Goal: Find specific page/section: Find specific page/section

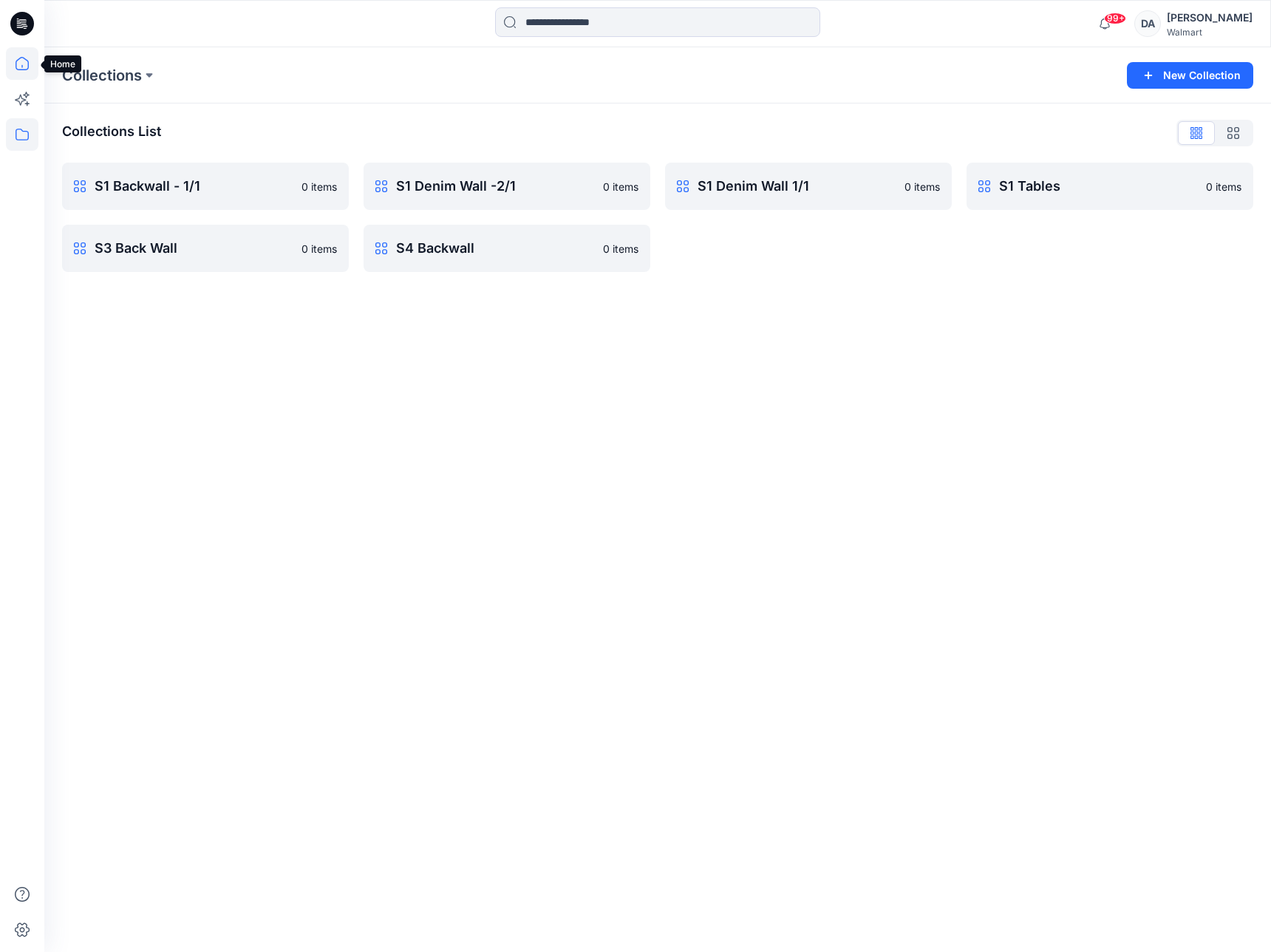
click at [20, 60] on icon at bounding box center [22, 63] width 33 height 33
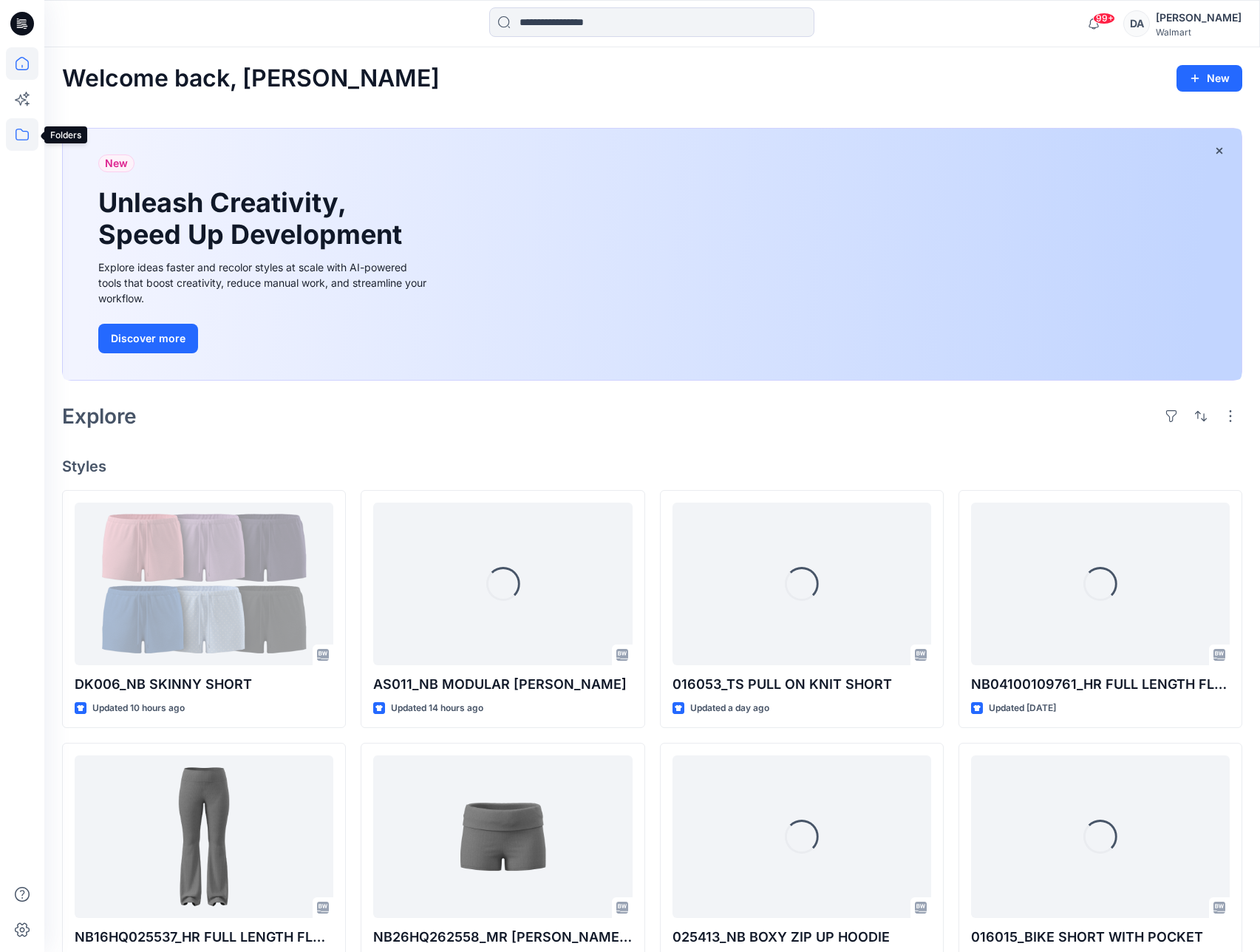
click at [14, 142] on icon at bounding box center [22, 135] width 33 height 33
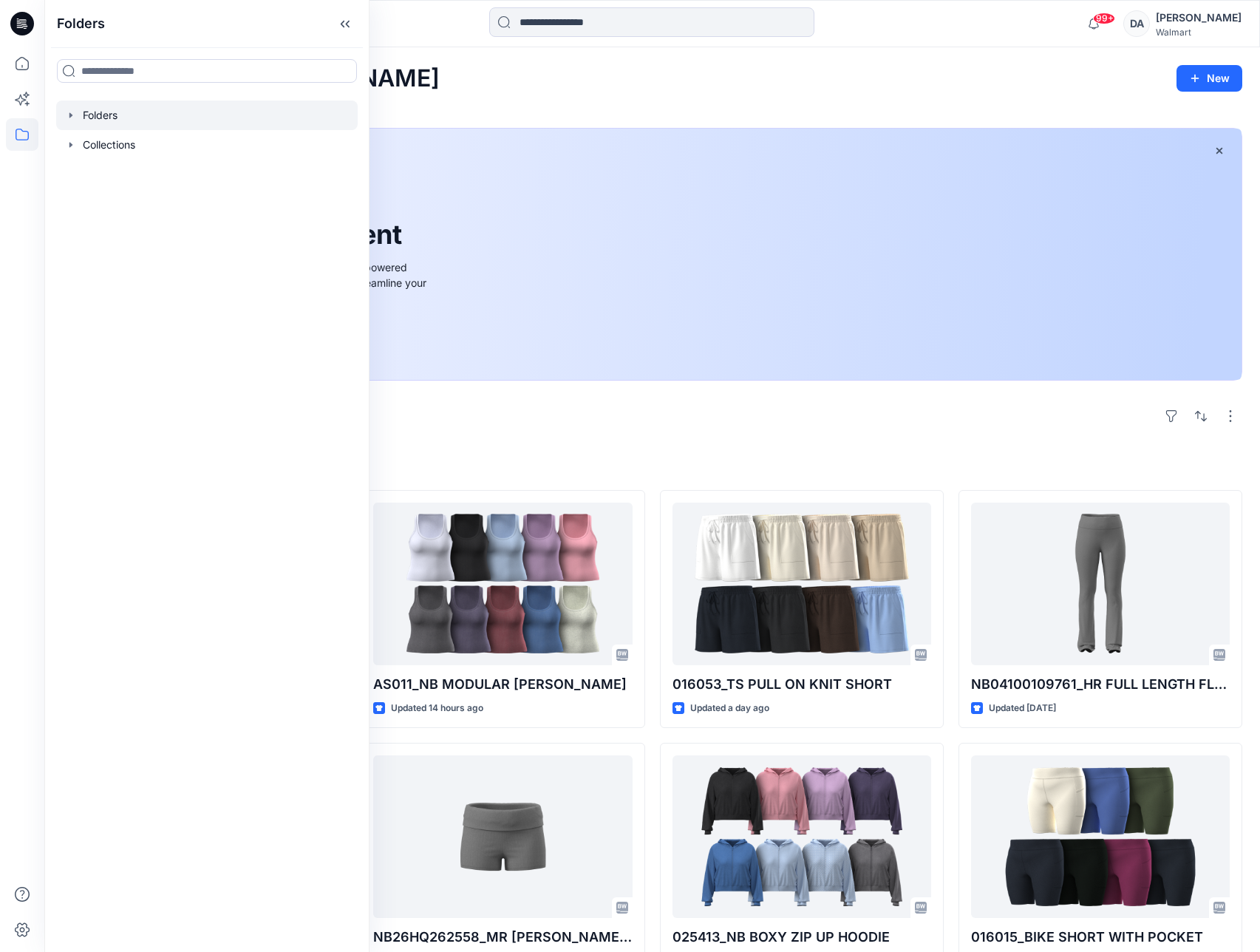
click at [74, 115] on icon "button" at bounding box center [70, 115] width 12 height 12
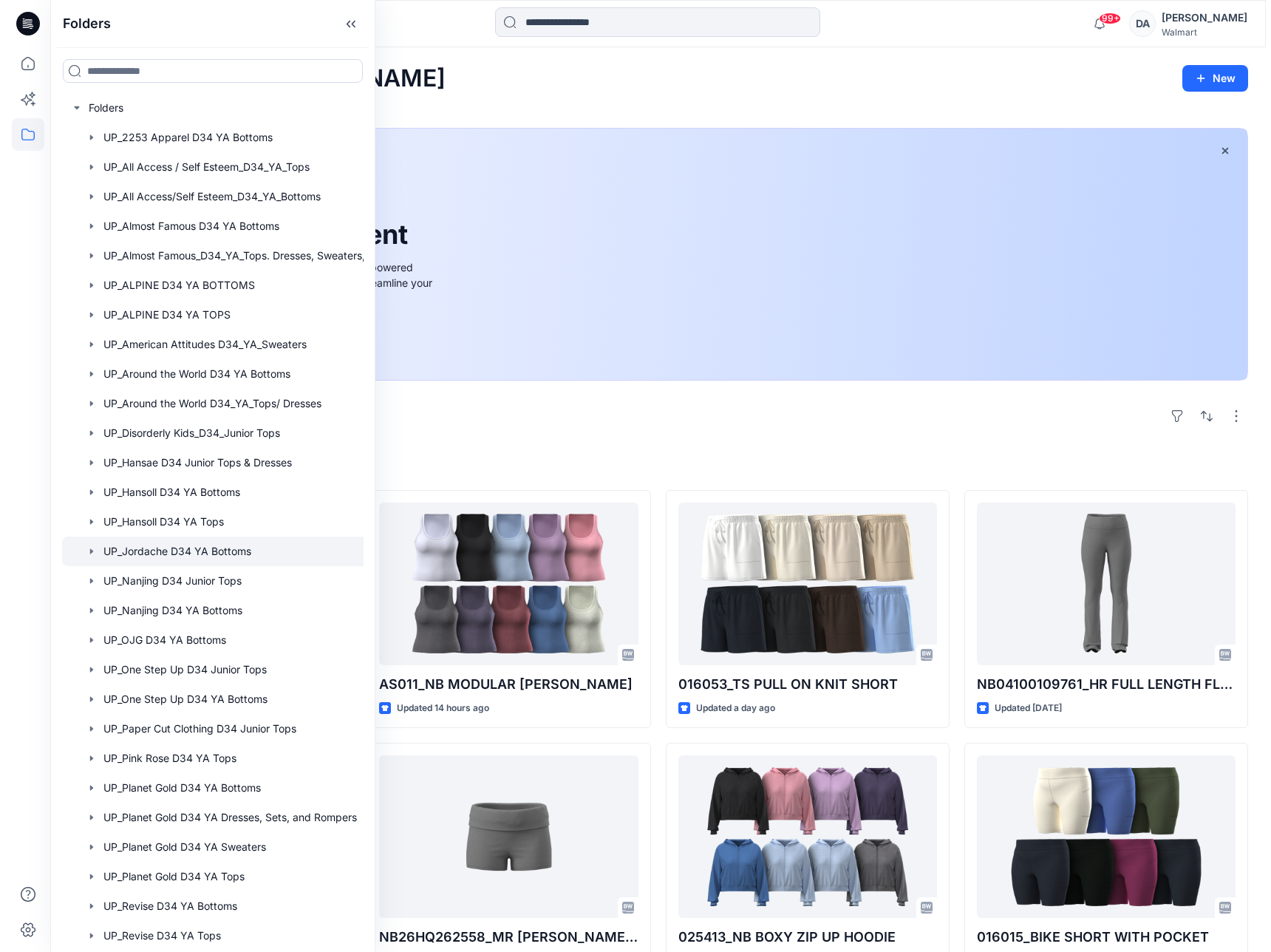
scroll to position [9, 0]
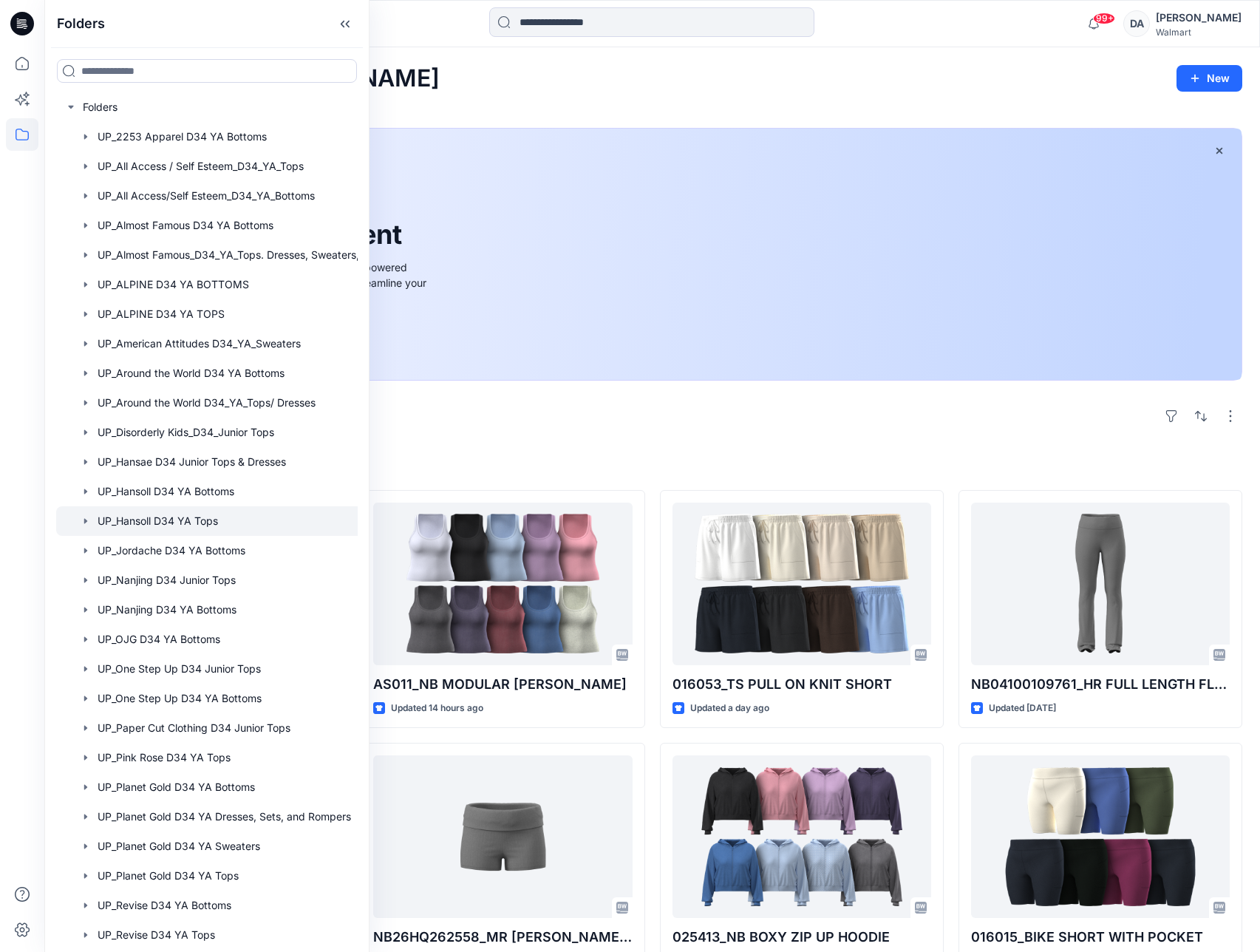
click at [176, 526] on div at bounding box center [224, 521] width 336 height 29
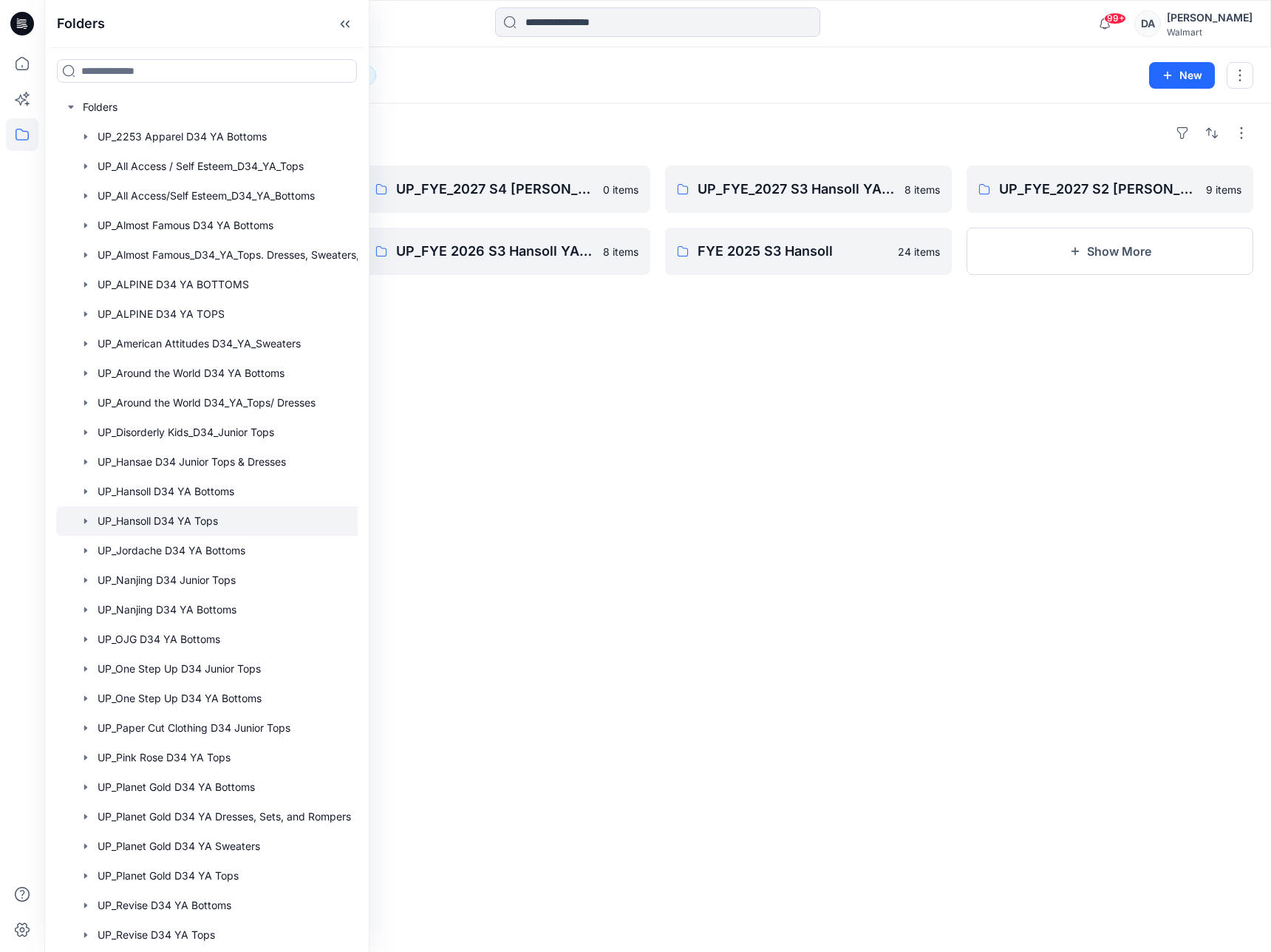
click at [624, 413] on div "Folders UP_FYE_2027 S1 Hansoll YA Tops and Dresses 25 items UP_FYE 2026 S4 Hans…" at bounding box center [657, 528] width 1227 height 848
